Goal: Task Accomplishment & Management: Use online tool/utility

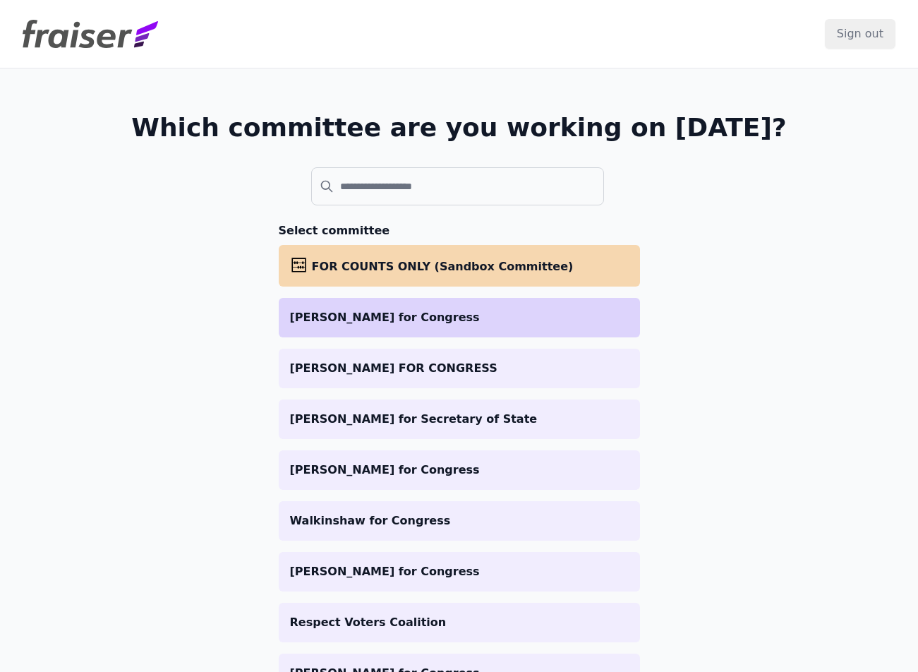
click at [385, 315] on p "[PERSON_NAME] for Congress" at bounding box center [459, 317] width 339 height 17
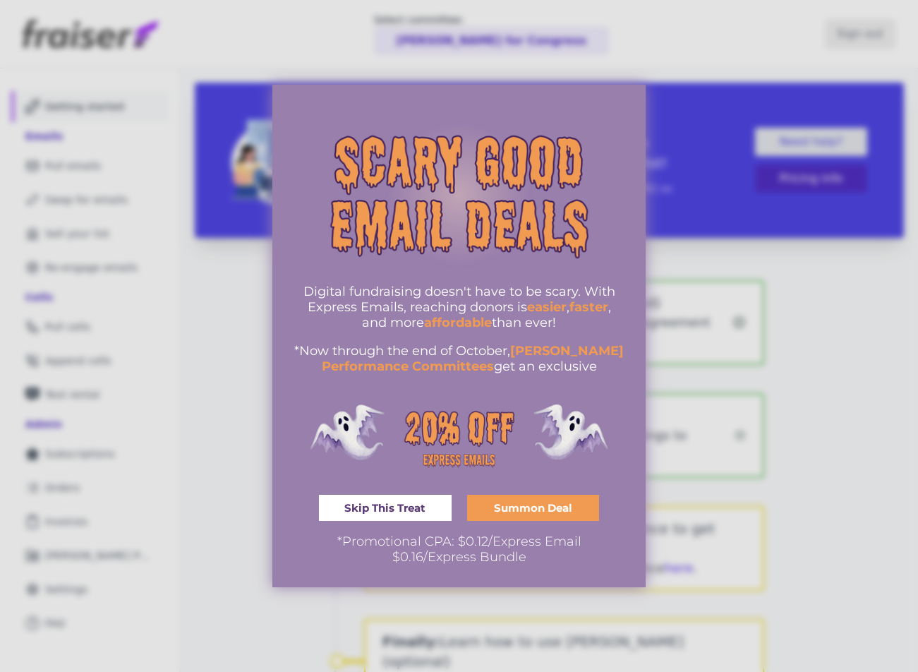
click at [404, 509] on span "Skip This Treat" at bounding box center [384, 507] width 81 height 11
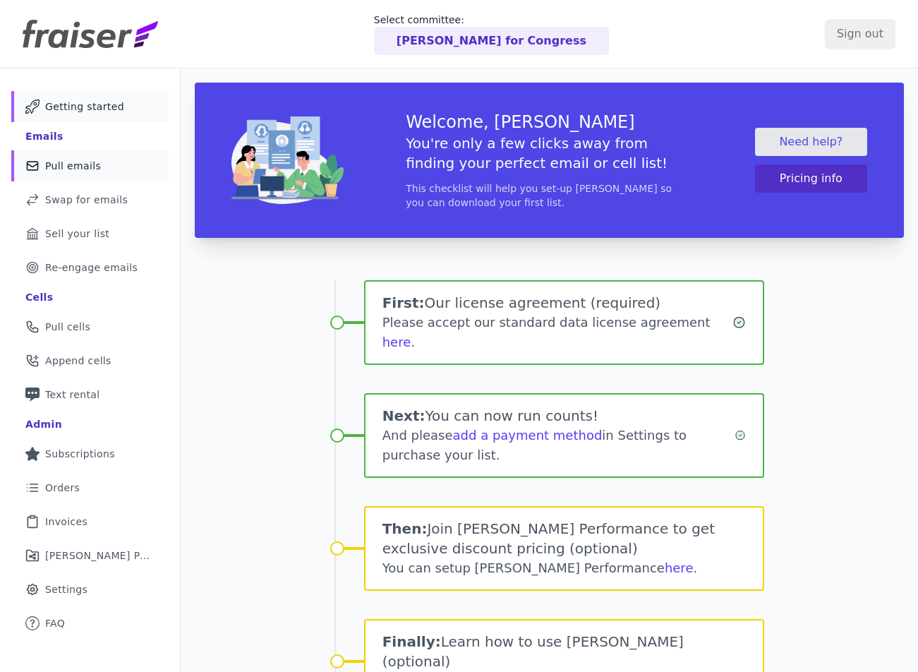
click at [95, 169] on span "Pull emails" at bounding box center [73, 166] width 56 height 14
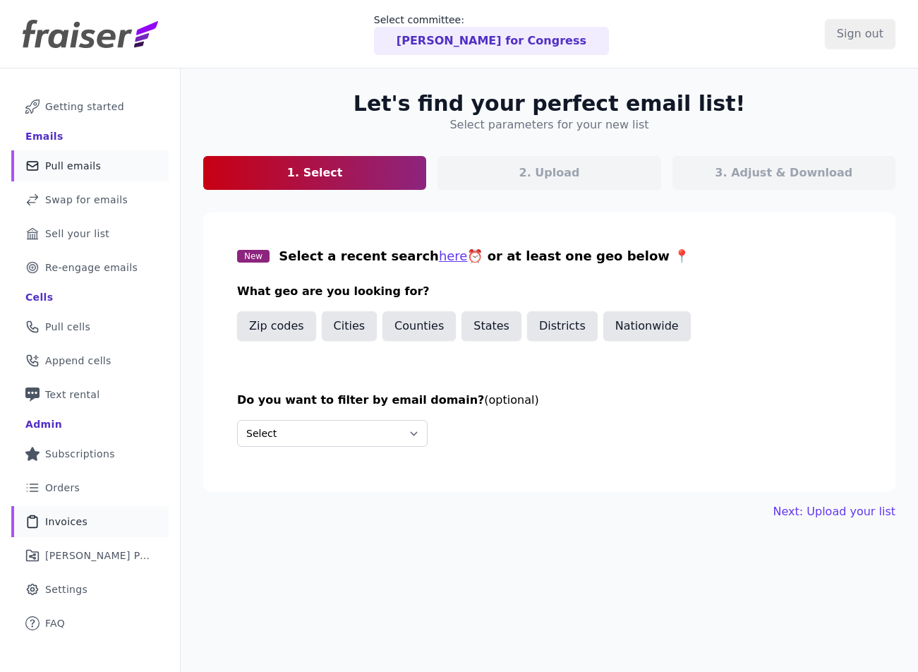
click at [91, 526] on link "Clipboard Icon Outline of a clipboard Invoices" at bounding box center [89, 521] width 157 height 31
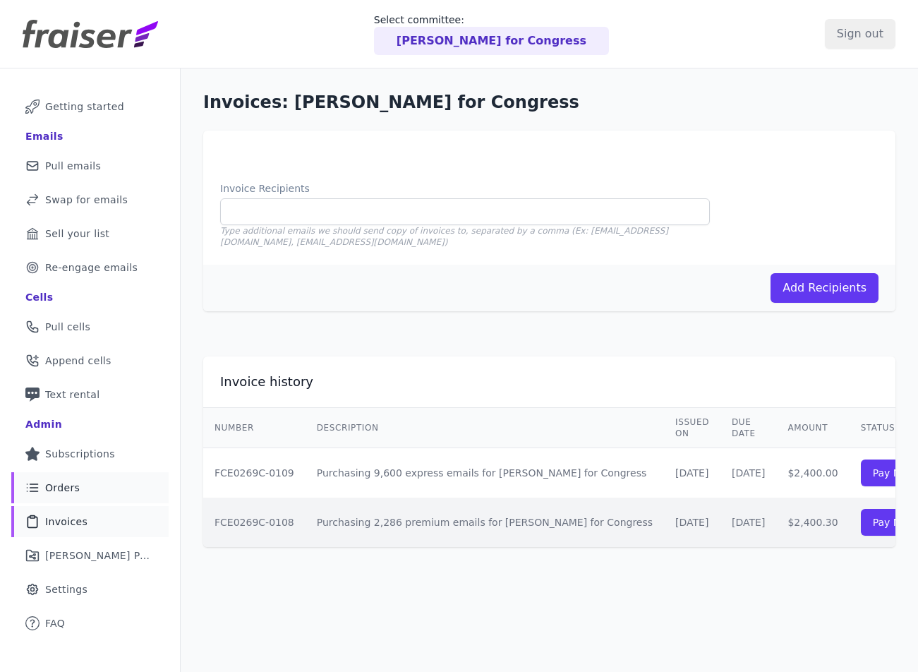
click at [105, 487] on link "List Icon Outline of bulleted list Orders" at bounding box center [89, 487] width 157 height 31
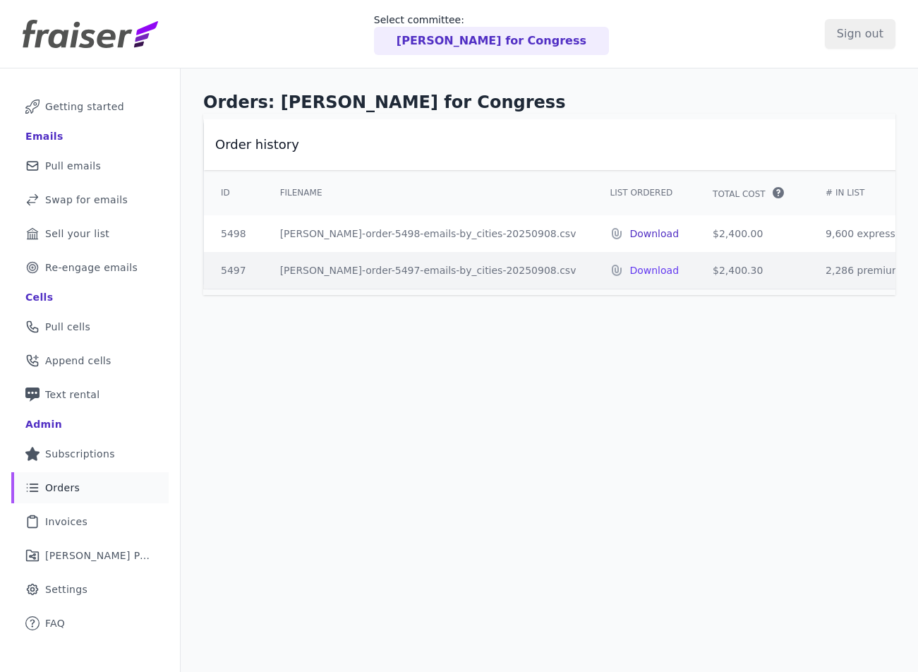
click at [629, 233] on p "Download" at bounding box center [653, 233] width 49 height 14
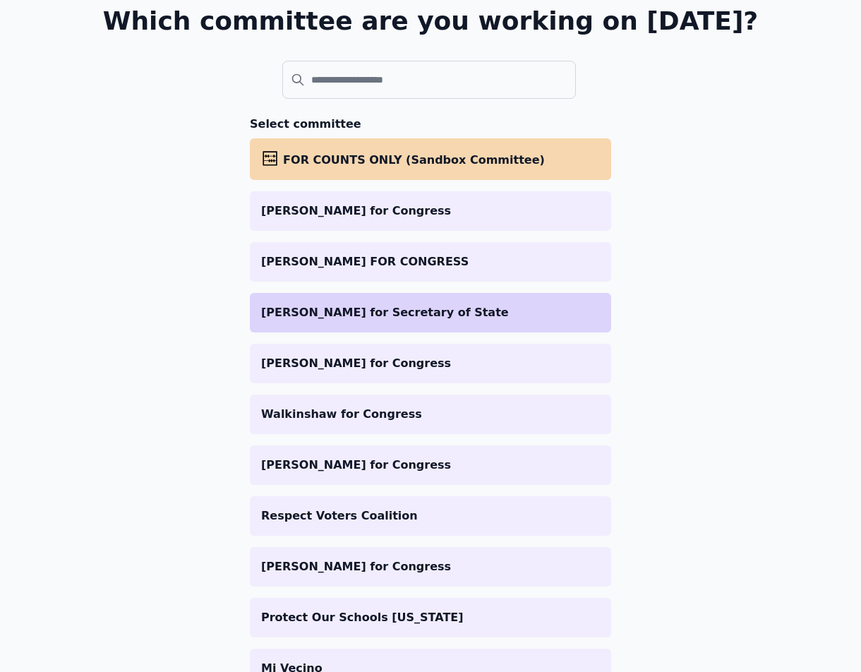
scroll to position [141, 0]
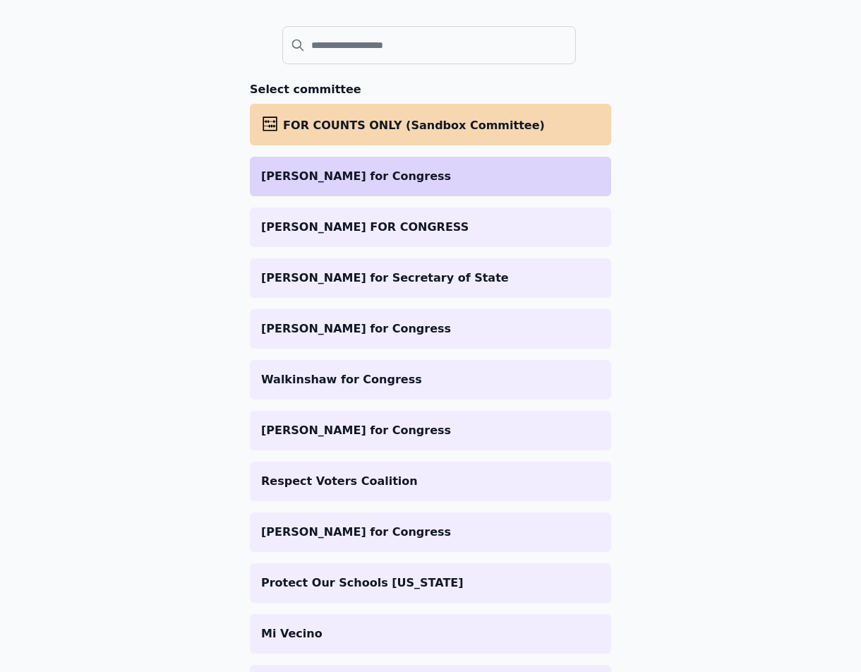
click at [317, 176] on p "[PERSON_NAME] for Congress" at bounding box center [430, 176] width 339 height 17
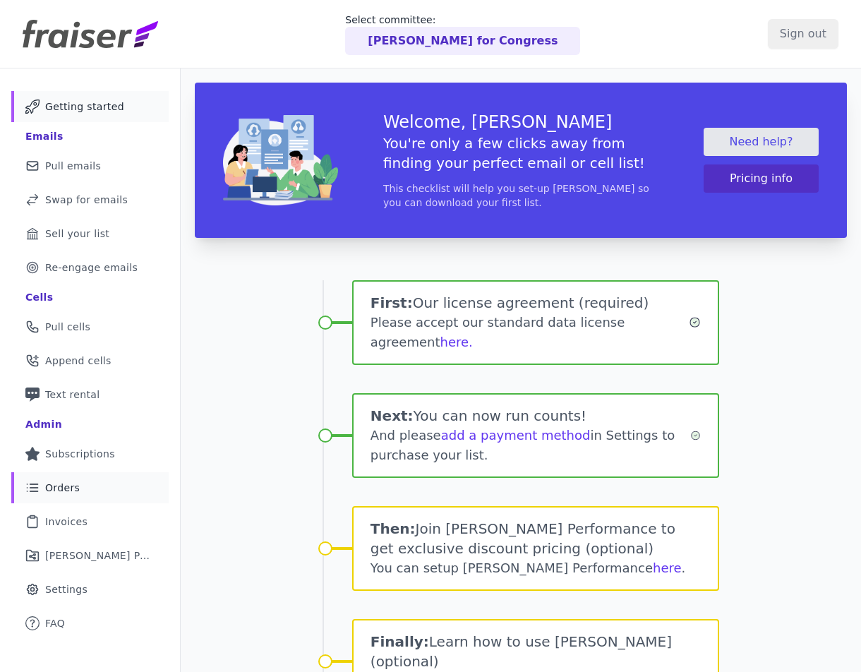
click at [80, 483] on link "List Icon Outline of bulleted list Orders" at bounding box center [89, 487] width 157 height 31
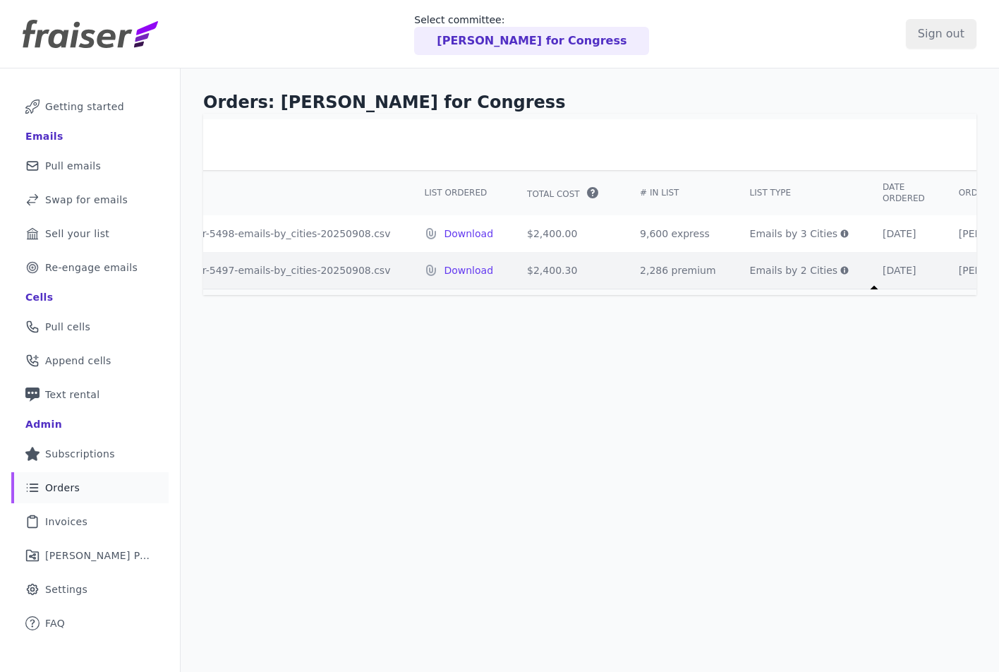
scroll to position [0, 200]
click at [826, 270] on icon at bounding box center [830, 270] width 8 height 8
drag, startPoint x: 769, startPoint y: 288, endPoint x: 810, endPoint y: 286, distance: 41.0
click at [810, 286] on tr "5497 fraiser-order-5497-emails-by_cities-20250908.csv Download $2,400.30 2,286 …" at bounding box center [533, 270] width 1039 height 37
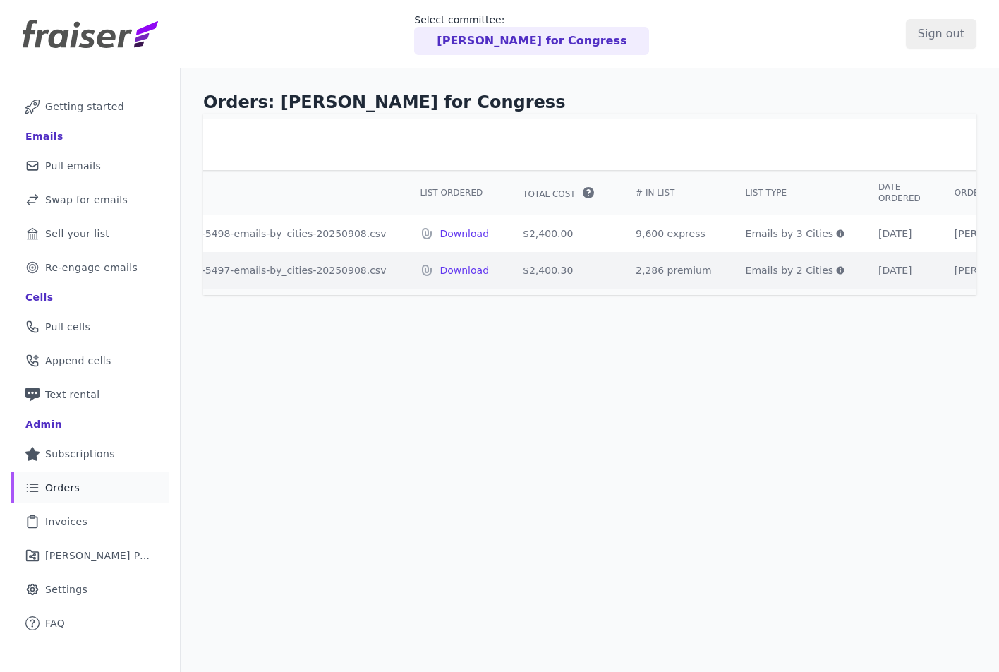
click at [837, 232] on icon at bounding box center [841, 234] width 8 height 8
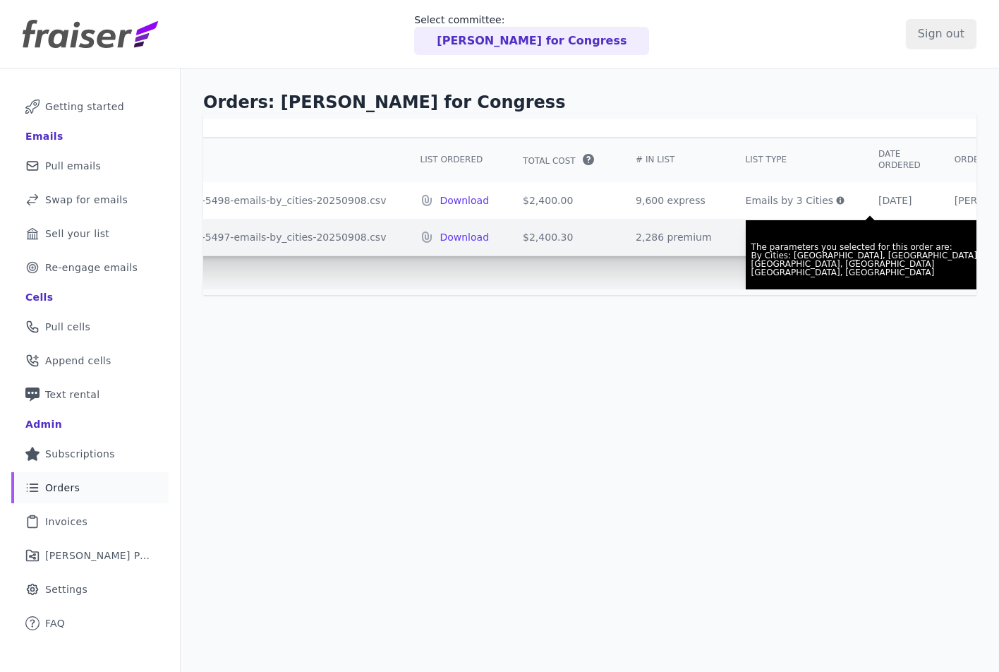
scroll to position [35, 190]
click at [656, 263] on div "Order history ID Filename List Ordered Total Cost" at bounding box center [589, 204] width 773 height 170
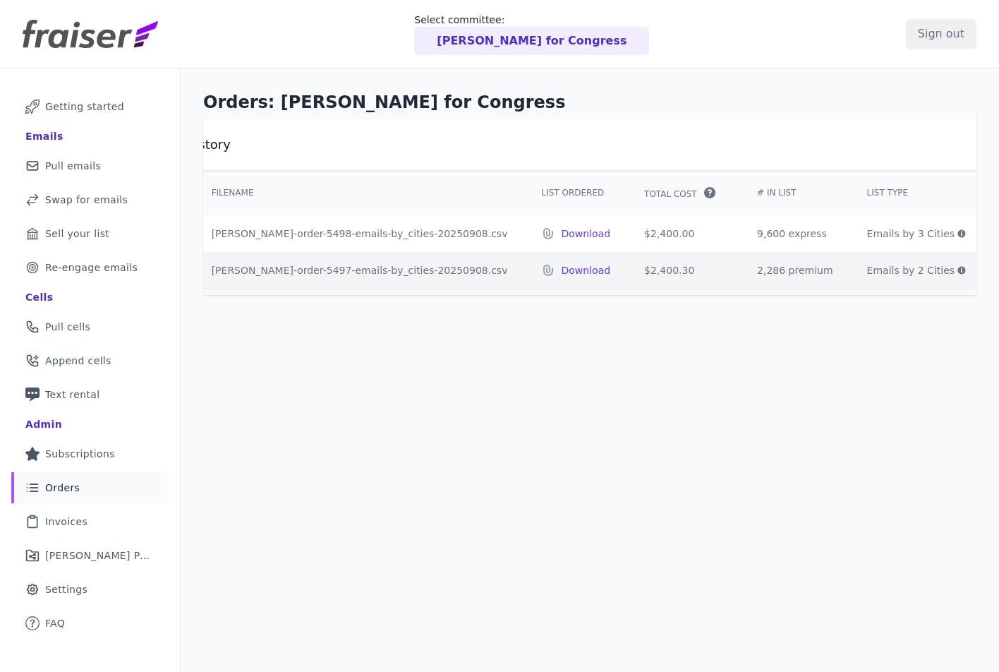
scroll to position [0, 0]
